Goal: Transaction & Acquisition: Download file/media

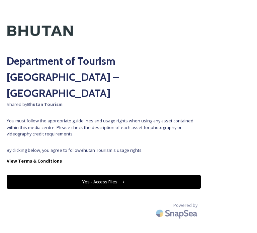
click at [106, 175] on button "Yes - Access Files" at bounding box center [104, 182] width 194 height 14
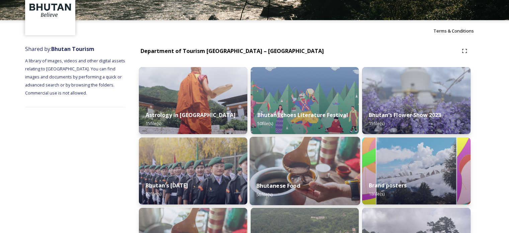
scroll to position [33, 0]
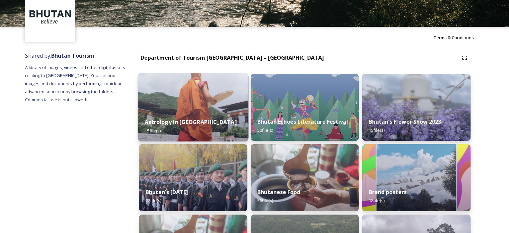
click at [202, 109] on img at bounding box center [193, 107] width 110 height 68
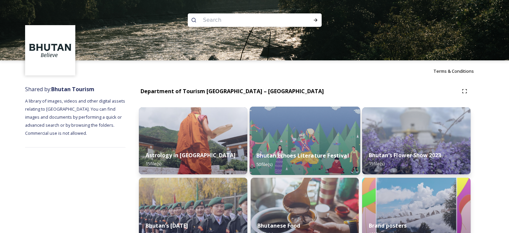
click at [257, 158] on strong "Bhutan Echoes Literature Festival" at bounding box center [302, 155] width 92 height 7
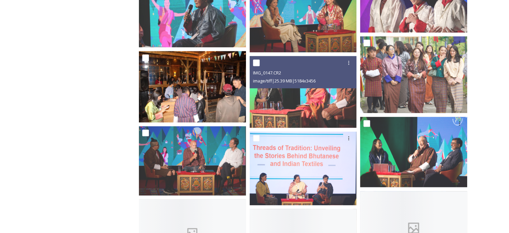
scroll to position [903, 0]
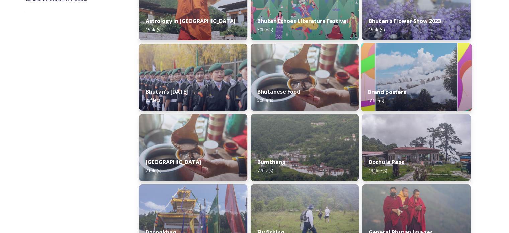
scroll to position [201, 0]
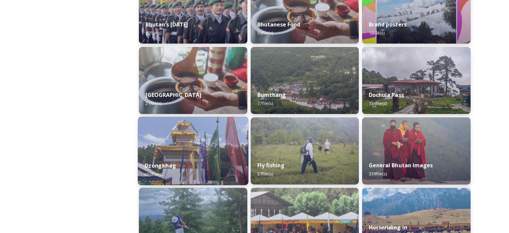
click at [208, 161] on div "Dzongkhag 650 file(s)" at bounding box center [193, 169] width 110 height 30
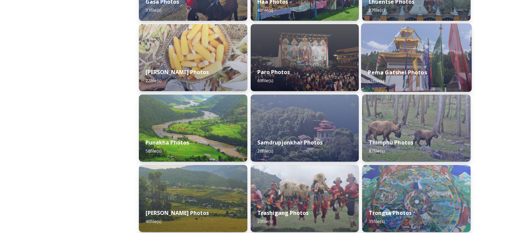
scroll to position [190, 0]
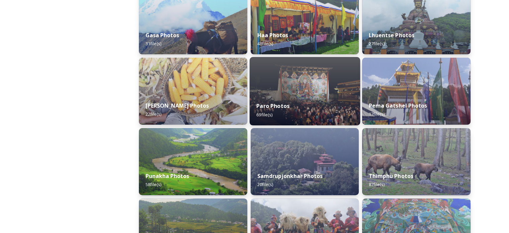
click at [257, 91] on img at bounding box center [304, 91] width 110 height 68
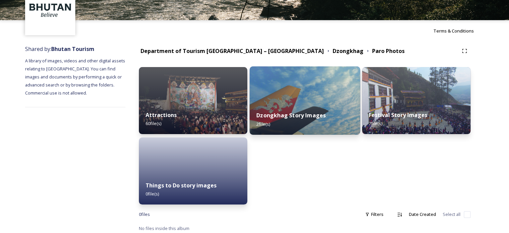
scroll to position [43, 0]
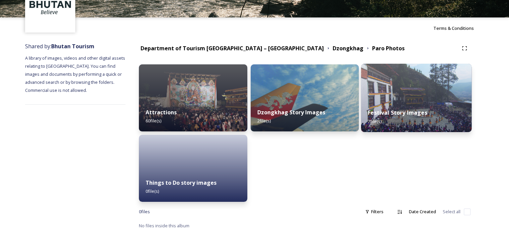
click at [257, 107] on div "Festival Story Images 7 file(s)" at bounding box center [416, 116] width 110 height 30
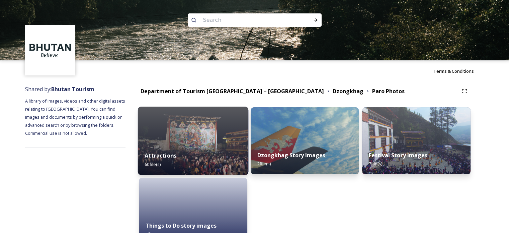
click at [185, 133] on img at bounding box center [193, 140] width 110 height 68
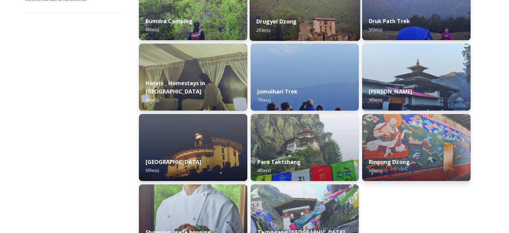
scroll to position [167, 0]
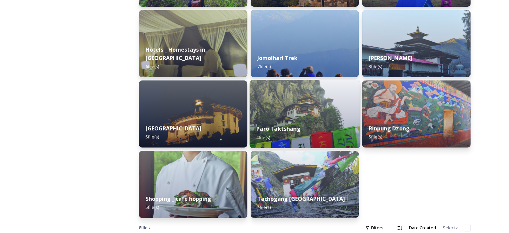
click at [257, 121] on div "Paro Taktshang 4 file(s)" at bounding box center [304, 132] width 110 height 30
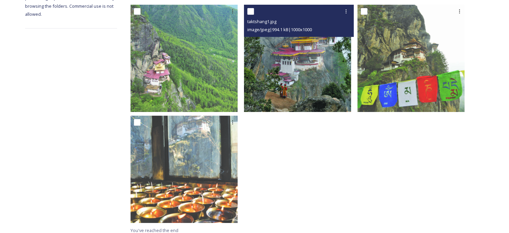
scroll to position [93, 0]
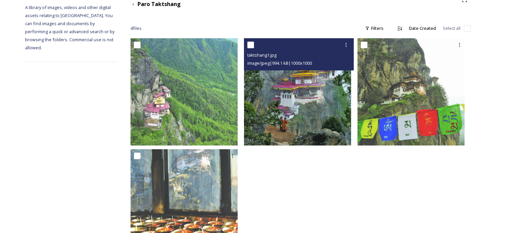
click at [257, 91] on img at bounding box center [297, 91] width 107 height 107
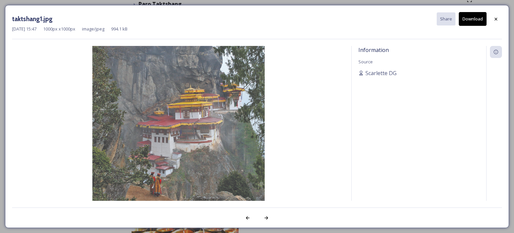
click at [257, 18] on button "Download" at bounding box center [473, 19] width 28 height 14
click at [257, 20] on div at bounding box center [496, 19] width 12 height 12
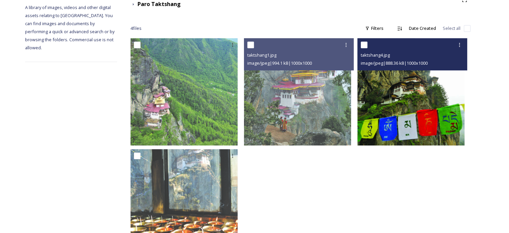
click at [257, 100] on img at bounding box center [410, 91] width 107 height 107
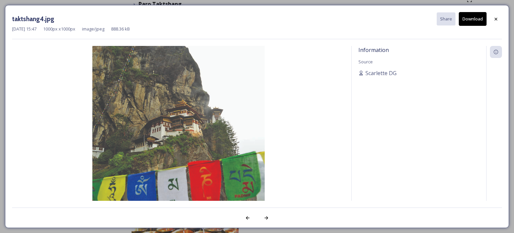
click at [257, 19] on button "Download" at bounding box center [473, 19] width 28 height 14
click at [257, 19] on div at bounding box center [496, 19] width 12 height 12
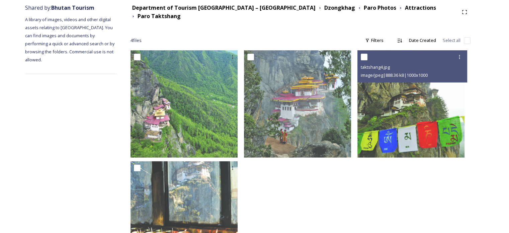
scroll to position [0, 0]
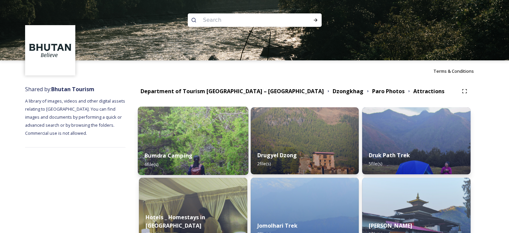
click at [205, 143] on img at bounding box center [193, 140] width 110 height 68
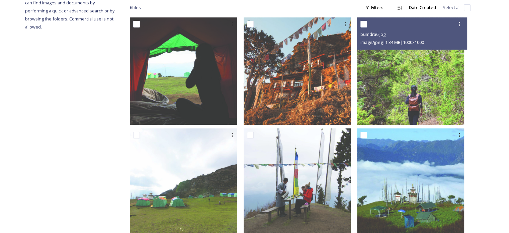
scroll to position [127, 0]
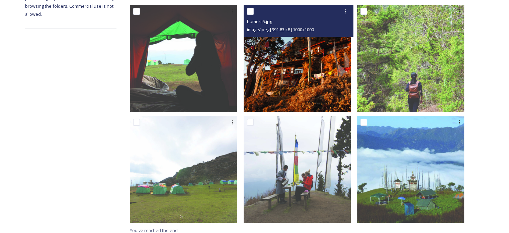
click at [257, 64] on img at bounding box center [297, 58] width 107 height 107
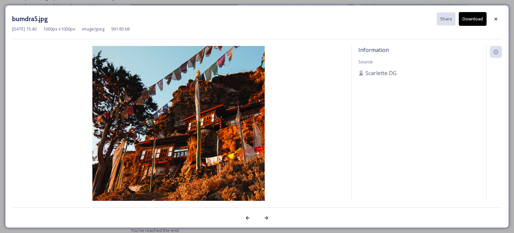
click at [257, 19] on button "Download" at bounding box center [473, 19] width 28 height 14
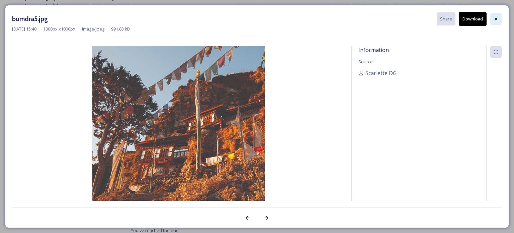
click at [257, 18] on icon at bounding box center [495, 18] width 3 height 3
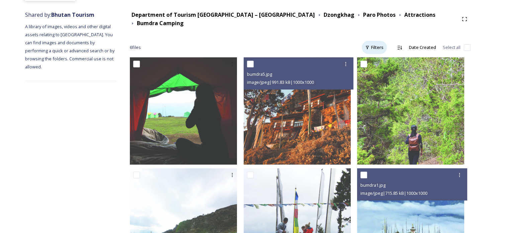
scroll to position [0, 0]
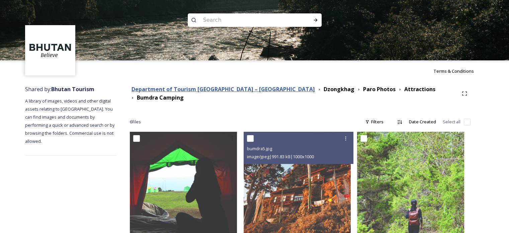
click at [246, 92] on strong "Department of Tourism [GEOGRAPHIC_DATA] – [GEOGRAPHIC_DATA]" at bounding box center [222, 88] width 183 height 7
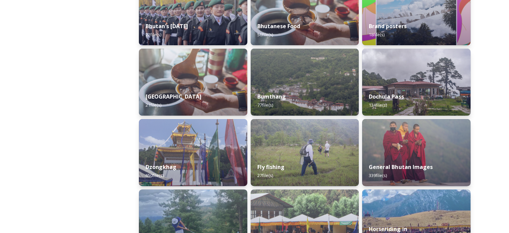
scroll to position [201, 0]
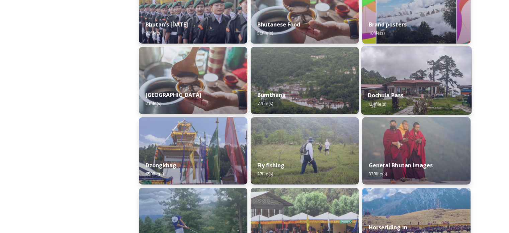
click at [257, 86] on div "Dochula Pass 134 file(s)" at bounding box center [416, 99] width 110 height 30
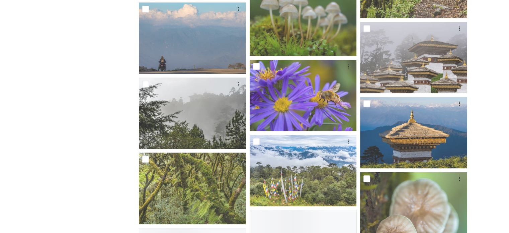
scroll to position [669, 0]
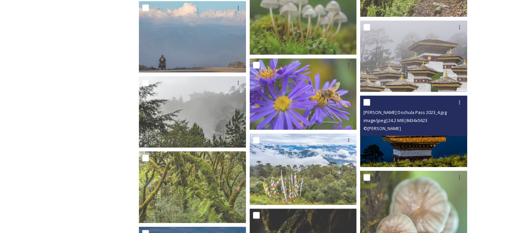
click at [257, 149] on img at bounding box center [413, 130] width 107 height 71
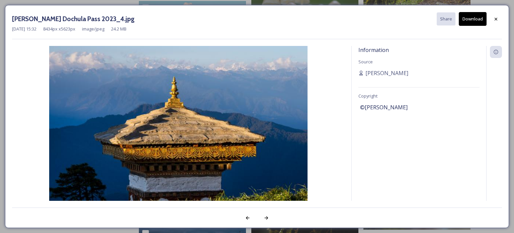
click at [257, 19] on button "Download" at bounding box center [473, 19] width 28 height 14
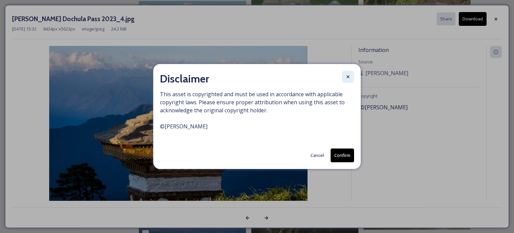
click at [257, 77] on icon at bounding box center [347, 76] width 5 height 5
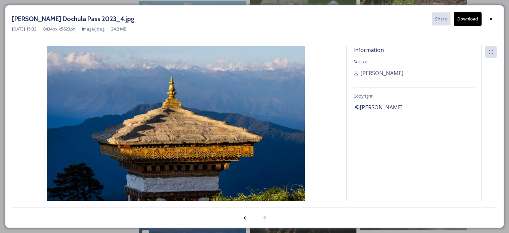
click at [257, 20] on button "Download" at bounding box center [468, 19] width 28 height 14
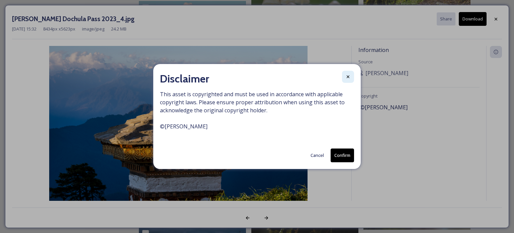
click at [257, 74] on icon at bounding box center [347, 76] width 5 height 5
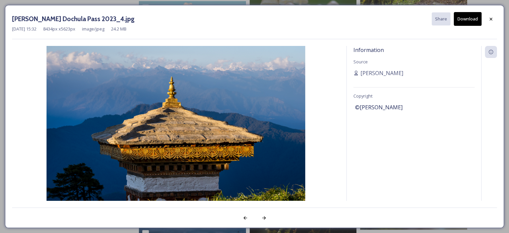
click at [257, 19] on button "Download" at bounding box center [468, 19] width 28 height 14
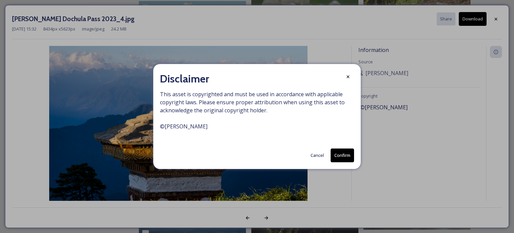
click at [257, 156] on button "Confirm" at bounding box center [342, 155] width 23 height 14
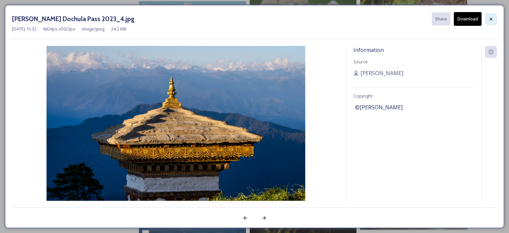
click at [257, 20] on icon at bounding box center [490, 18] width 3 height 3
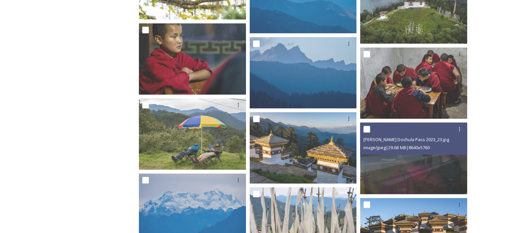
scroll to position [1338, 0]
